Goal: Information Seeking & Learning: Learn about a topic

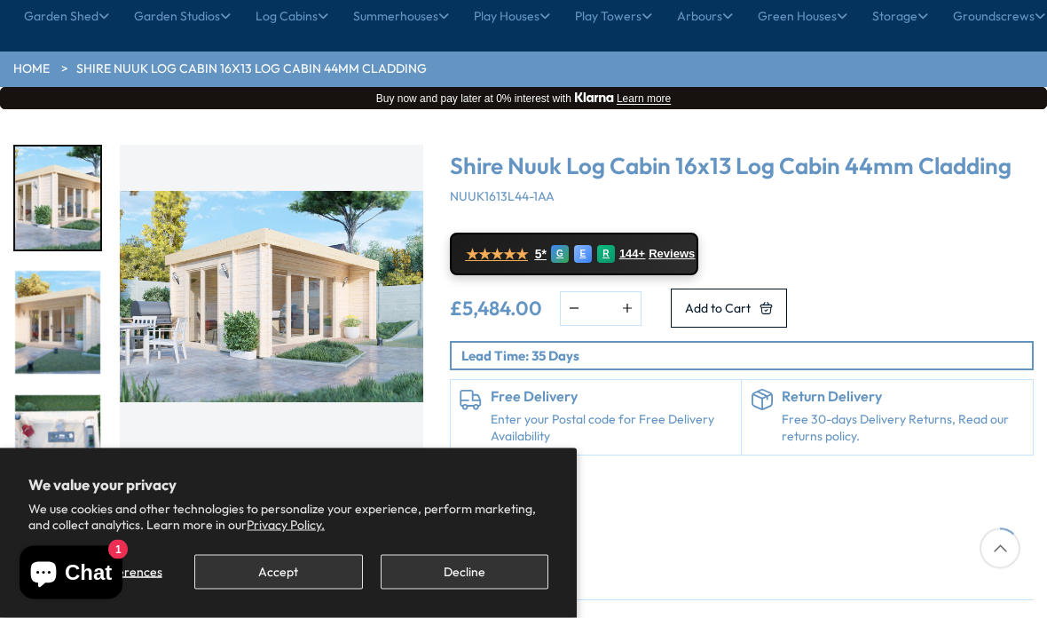
scroll to position [210, 0]
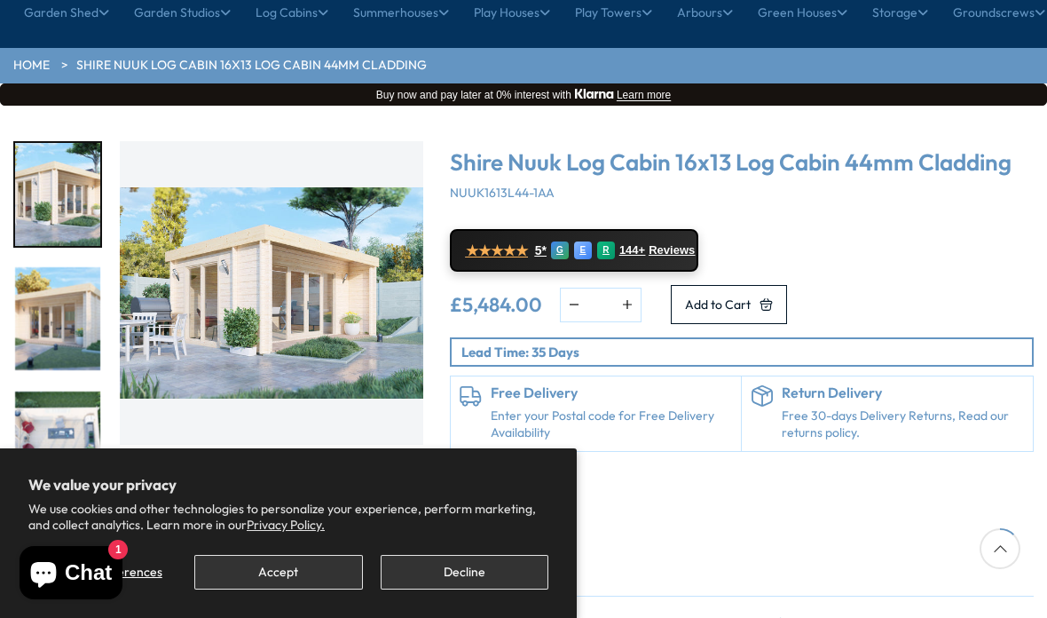
click at [323, 256] on img "1 / 9" at bounding box center [272, 293] width 304 height 304
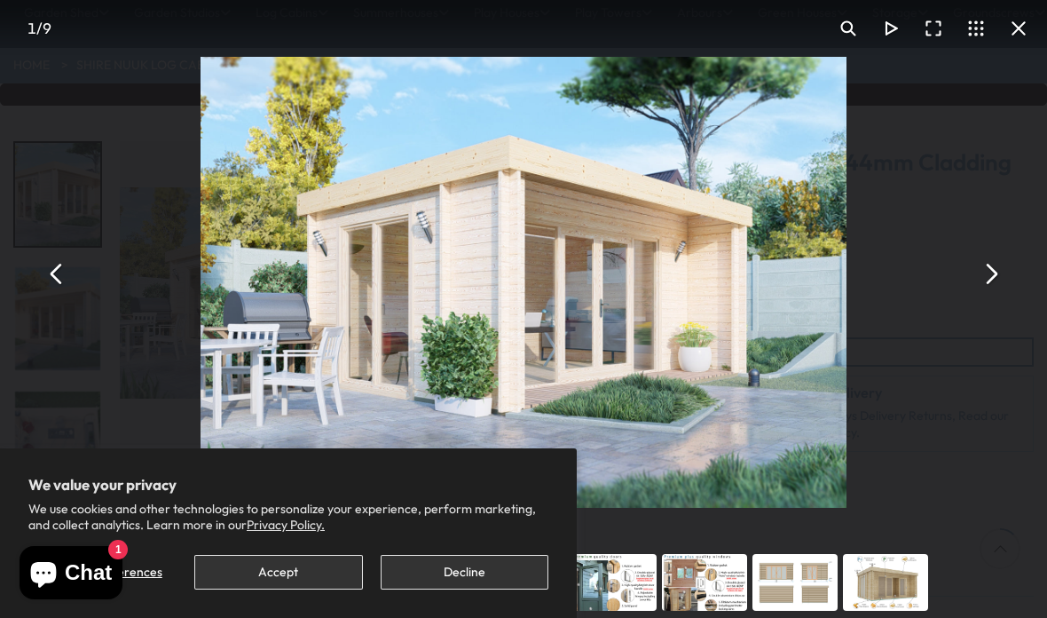
click at [999, 295] on button "You can close this modal content with the ESC key" at bounding box center [990, 273] width 43 height 43
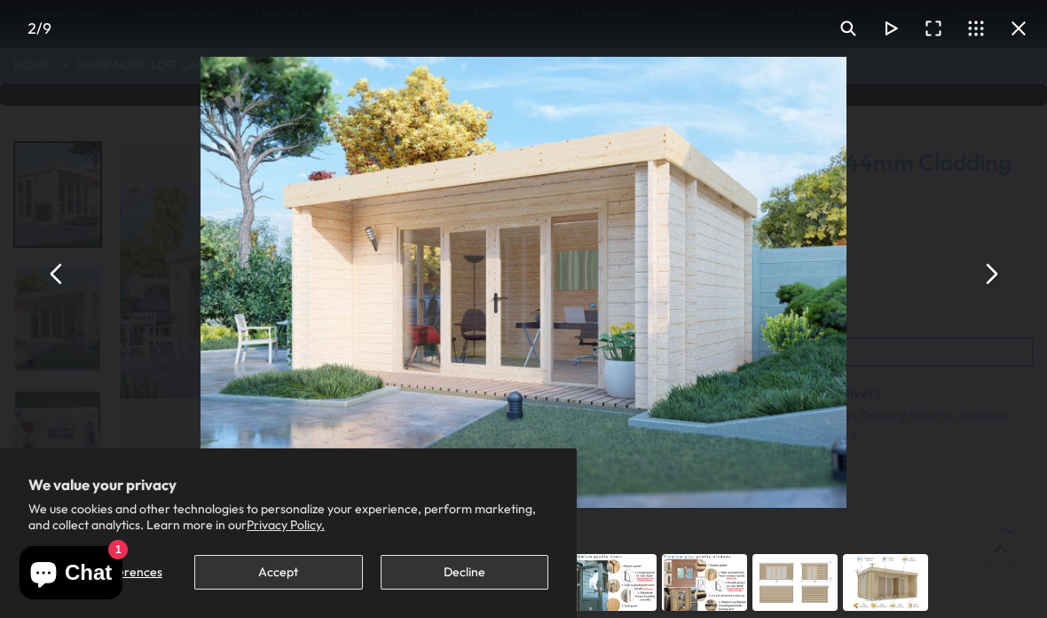
click at [991, 295] on button "You can close this modal content with the ESC key" at bounding box center [990, 273] width 43 height 43
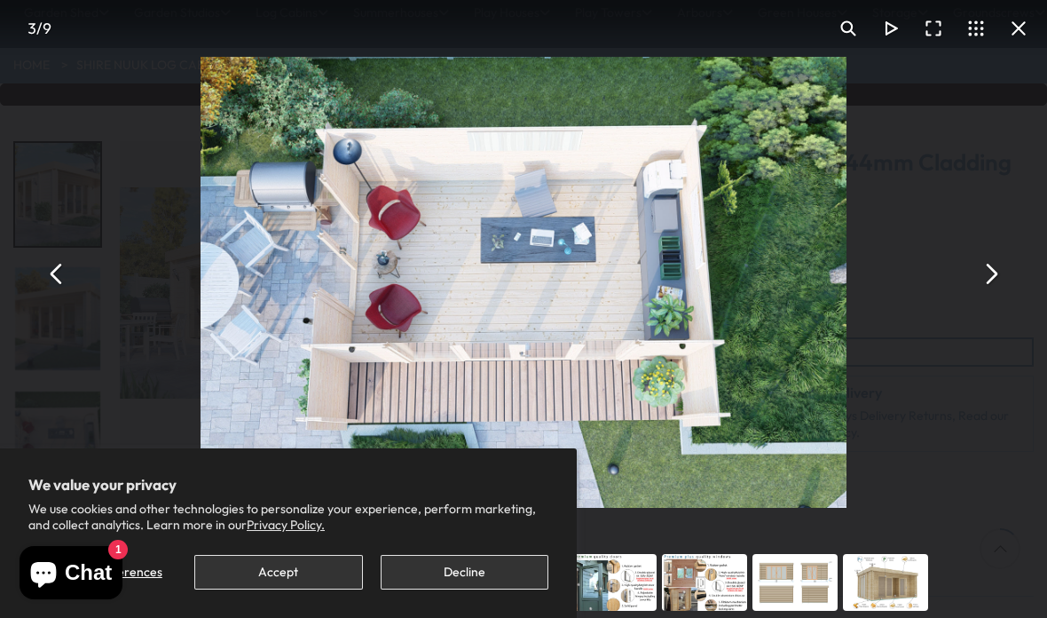
click at [997, 295] on button "You can close this modal content with the ESC key" at bounding box center [990, 273] width 43 height 43
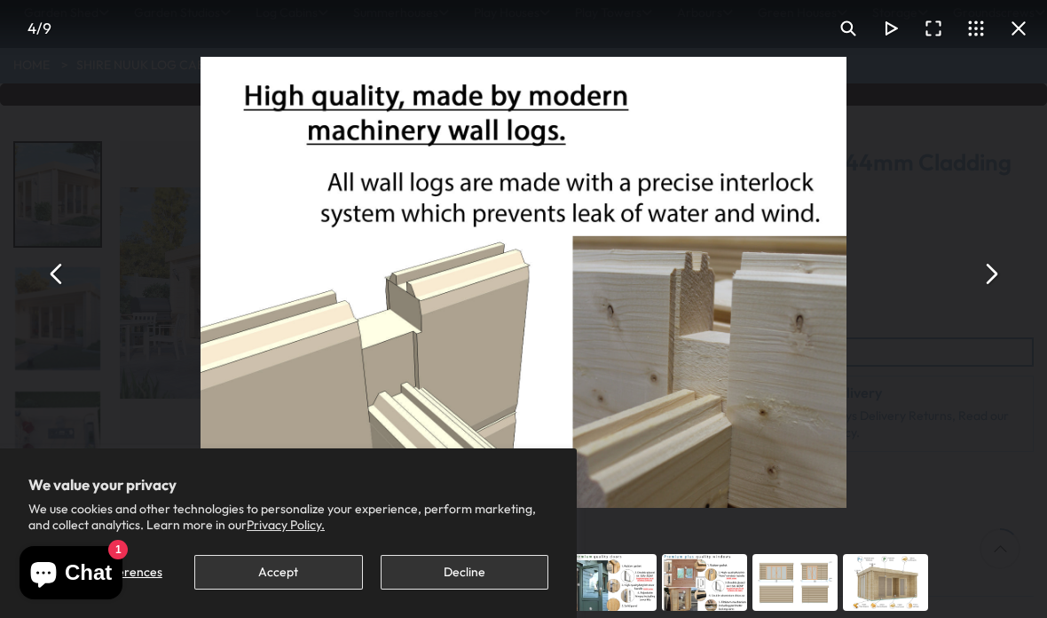
click at [998, 294] on button "You can close this modal content with the ESC key" at bounding box center [990, 273] width 43 height 43
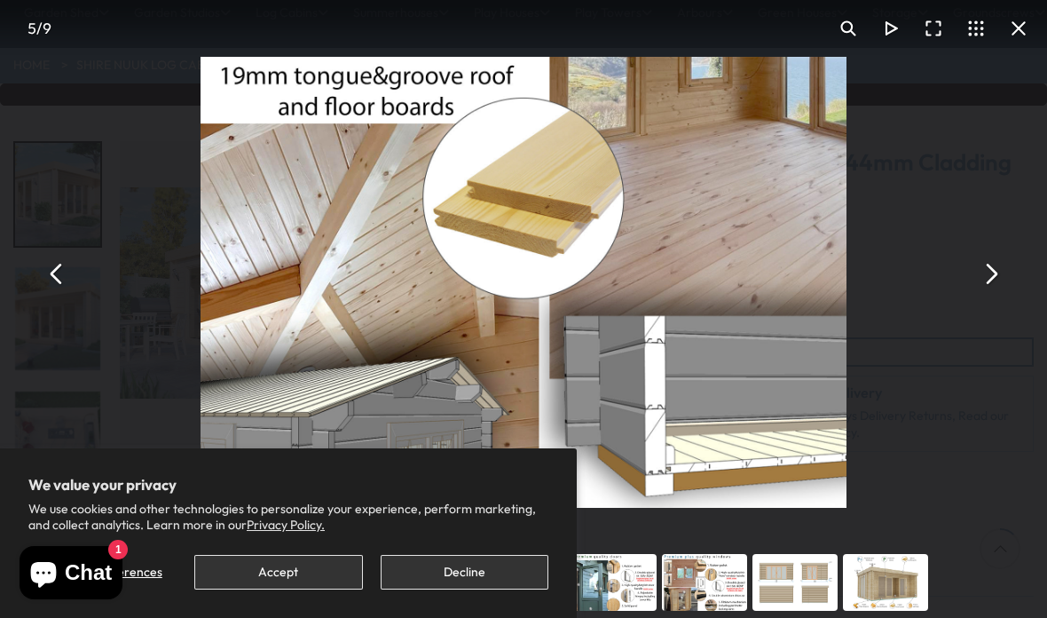
click at [994, 295] on button "You can close this modal content with the ESC key" at bounding box center [990, 273] width 43 height 43
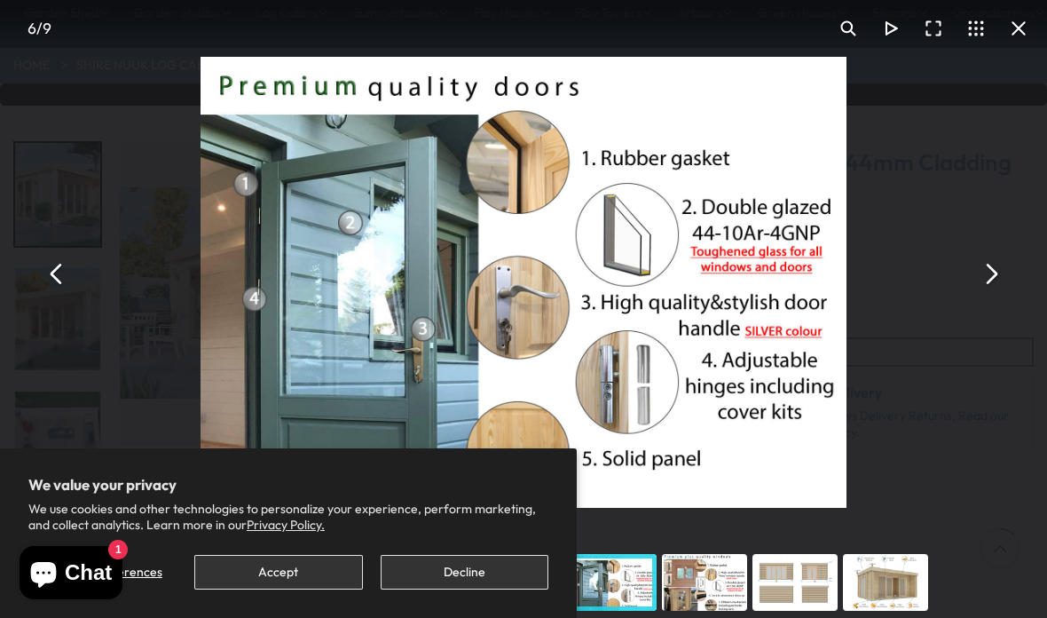
click at [996, 295] on button "You can close this modal content with the ESC key" at bounding box center [990, 273] width 43 height 43
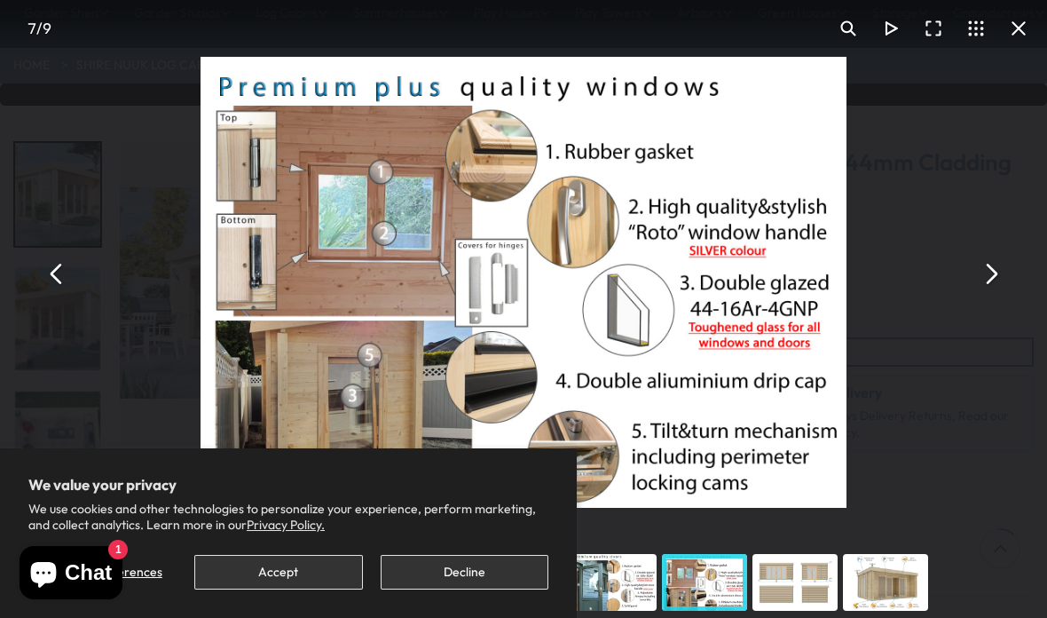
click at [997, 295] on button "You can close this modal content with the ESC key" at bounding box center [990, 273] width 43 height 43
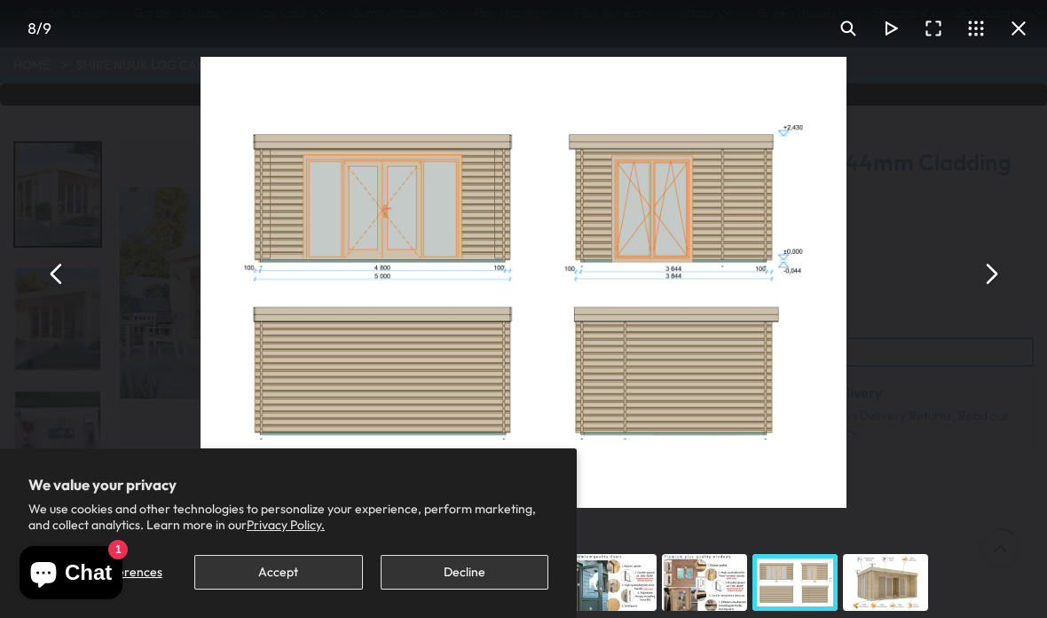
click at [999, 292] on button "You can close this modal content with the ESC key" at bounding box center [990, 273] width 43 height 43
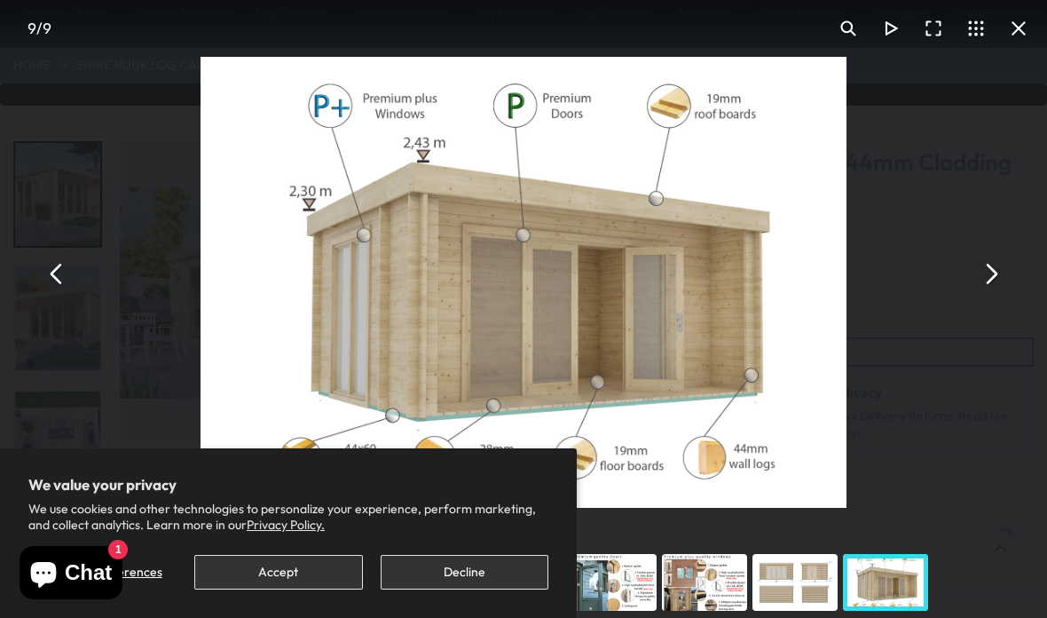
click at [998, 295] on button "You can close this modal content with the ESC key" at bounding box center [990, 273] width 43 height 43
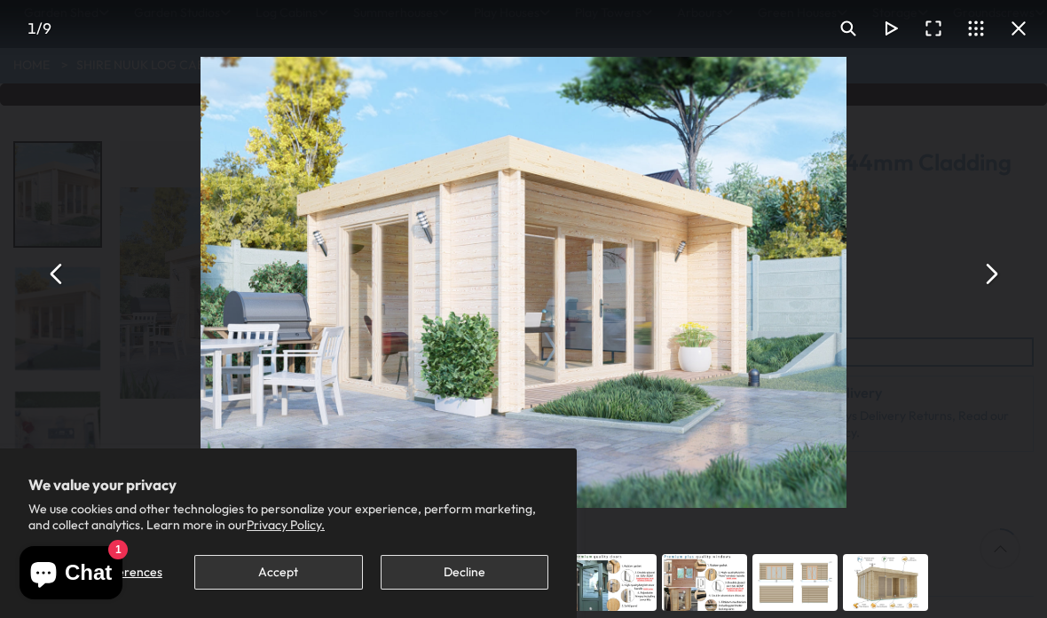
click at [988, 295] on button "You can close this modal content with the ESC key" at bounding box center [990, 273] width 43 height 43
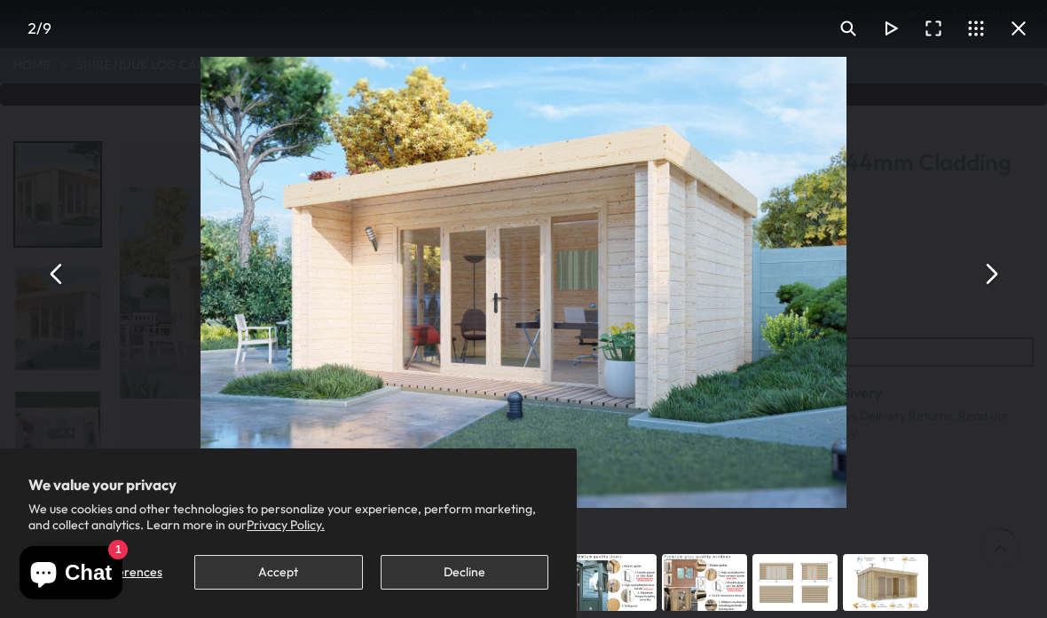
click at [998, 295] on button "You can close this modal content with the ESC key" at bounding box center [990, 273] width 43 height 43
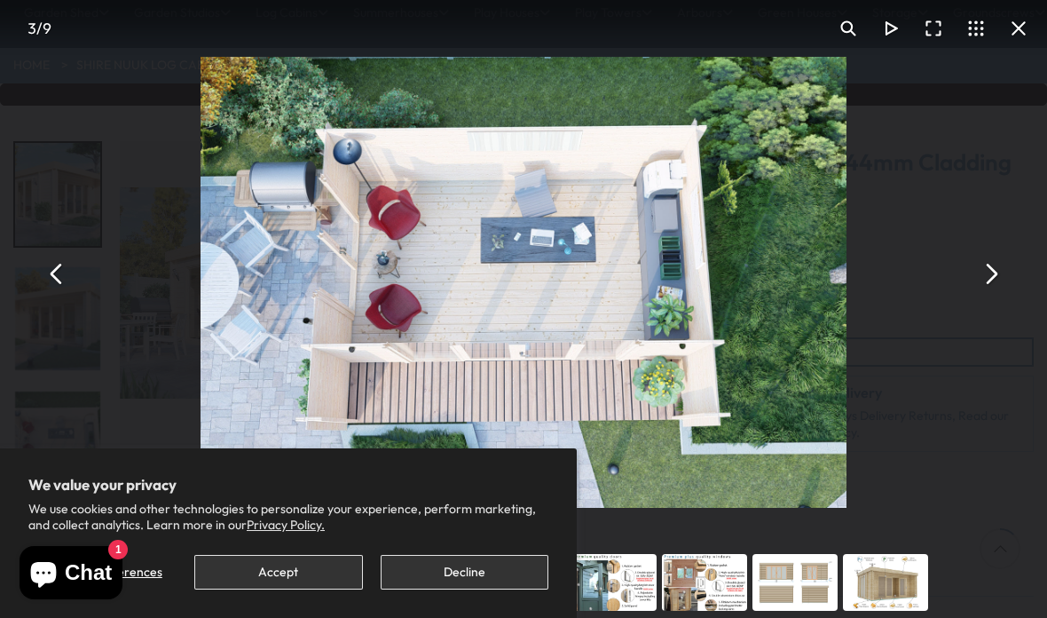
click at [997, 293] on button "You can close this modal content with the ESC key" at bounding box center [990, 273] width 43 height 43
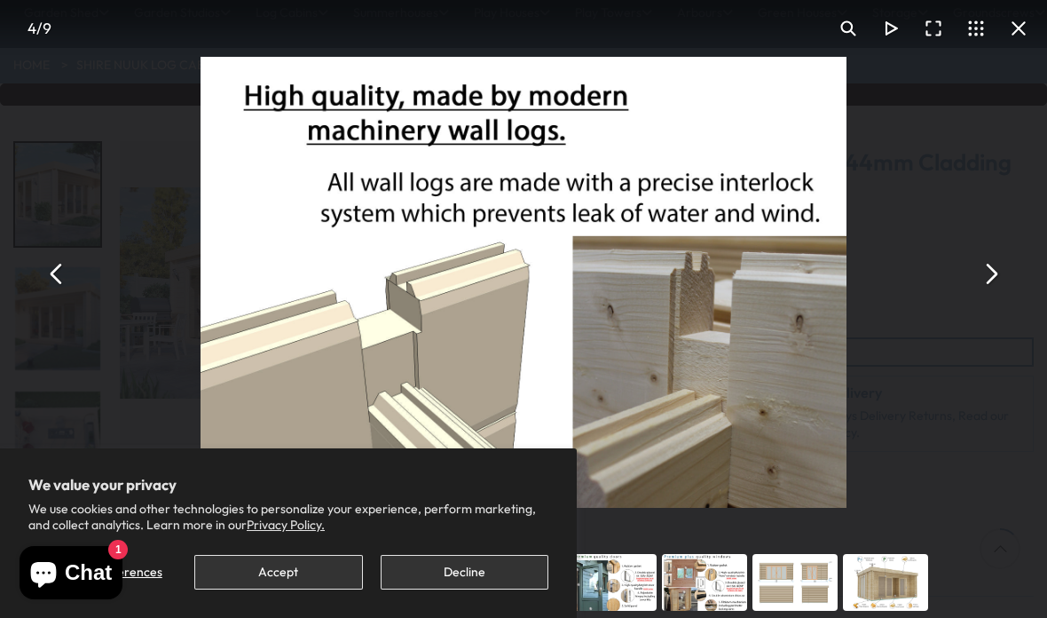
click at [995, 295] on button "You can close this modal content with the ESC key" at bounding box center [990, 273] width 43 height 43
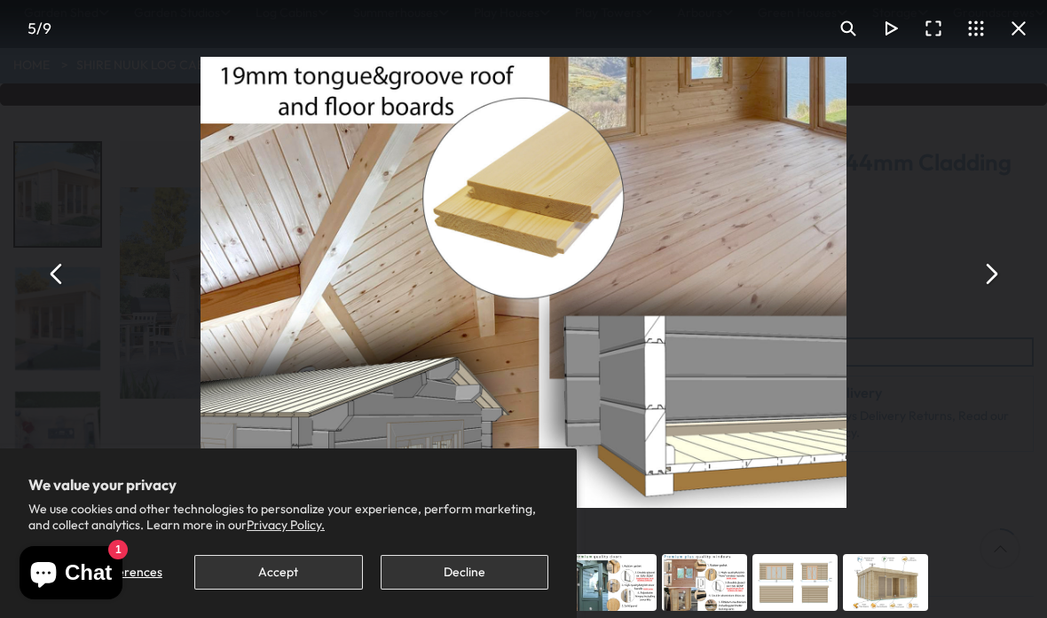
click at [1019, 40] on button "You can close this modal content with the ESC key" at bounding box center [1019, 28] width 43 height 43
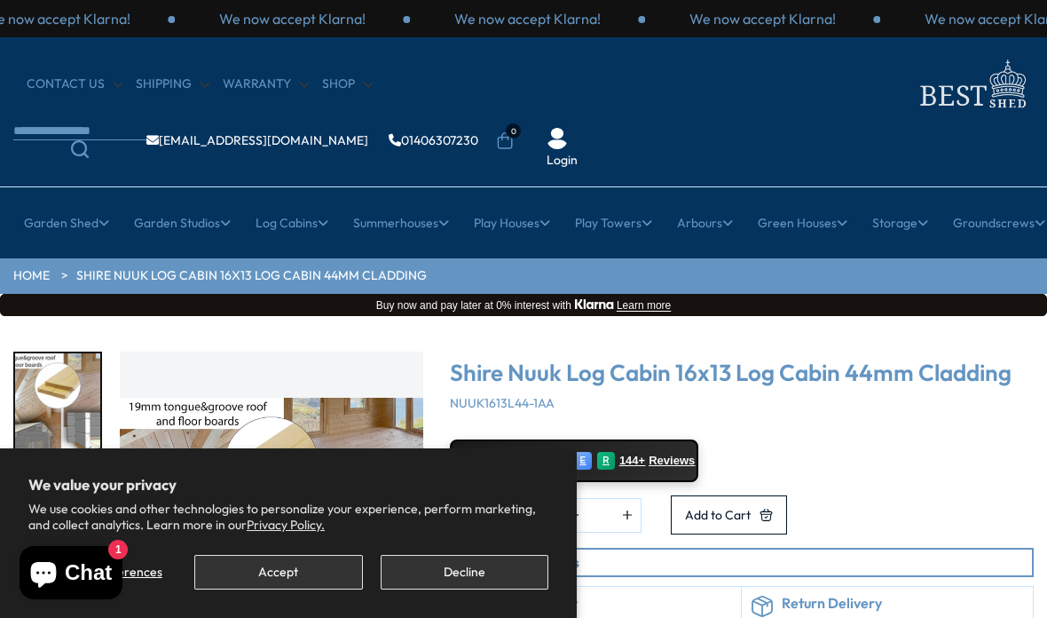
scroll to position [281, 0]
